Goal: Information Seeking & Learning: Understand process/instructions

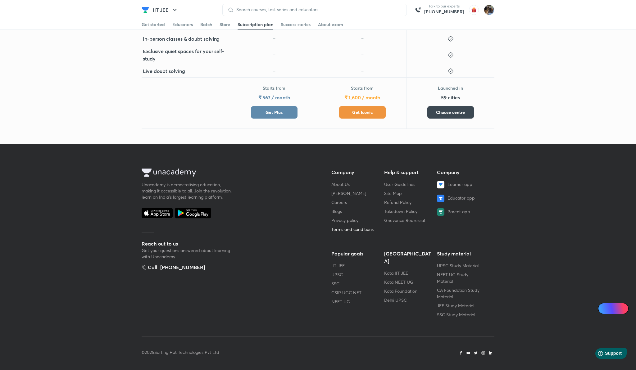
click at [357, 213] on link "Terms and conditions" at bounding box center [352, 229] width 42 height 6
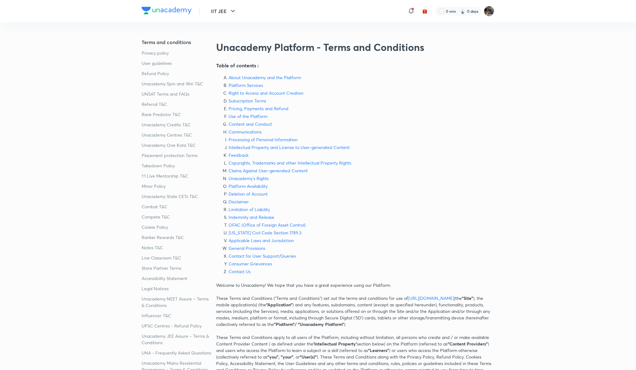
click at [258, 101] on p "Subscription Terms" at bounding box center [361, 100] width 266 height 7
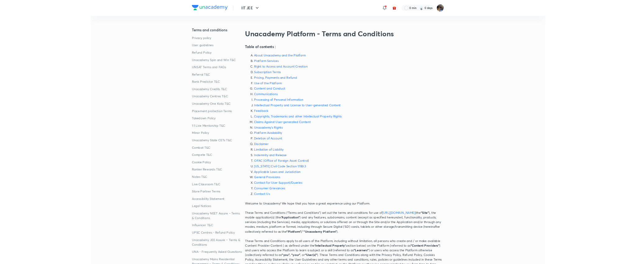
scroll to position [1479, 0]
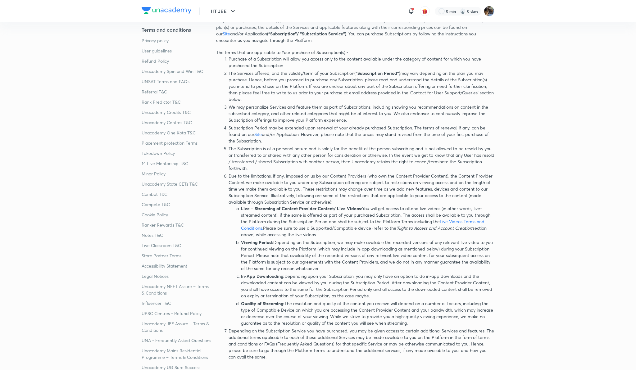
click at [258, 101] on p "The Services offered, and the validity/term of your Subscription (“Subscription…" at bounding box center [361, 86] width 266 height 33
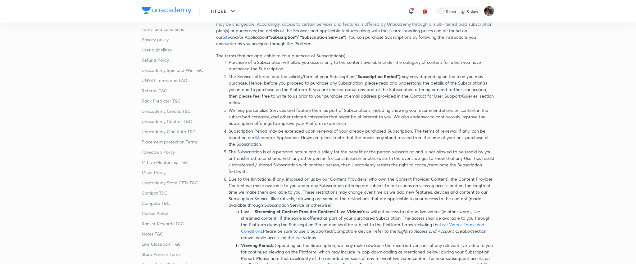
scroll to position [1479, 0]
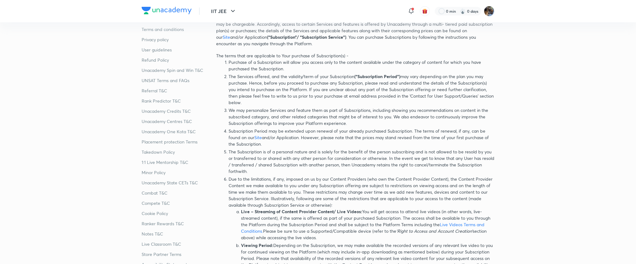
scroll to position [1479, 0]
